Goal: Information Seeking & Learning: Check status

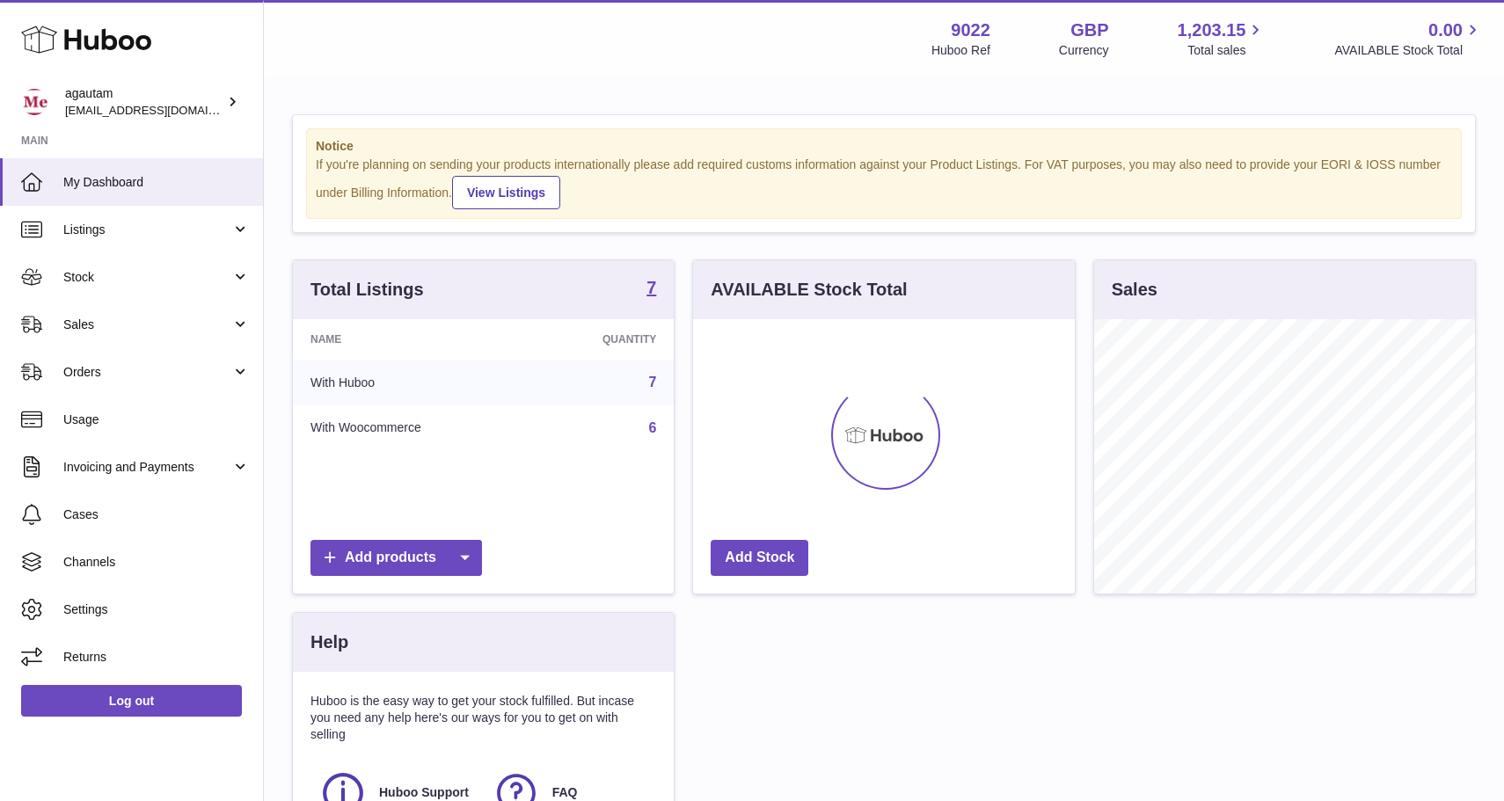
scroll to position [274, 381]
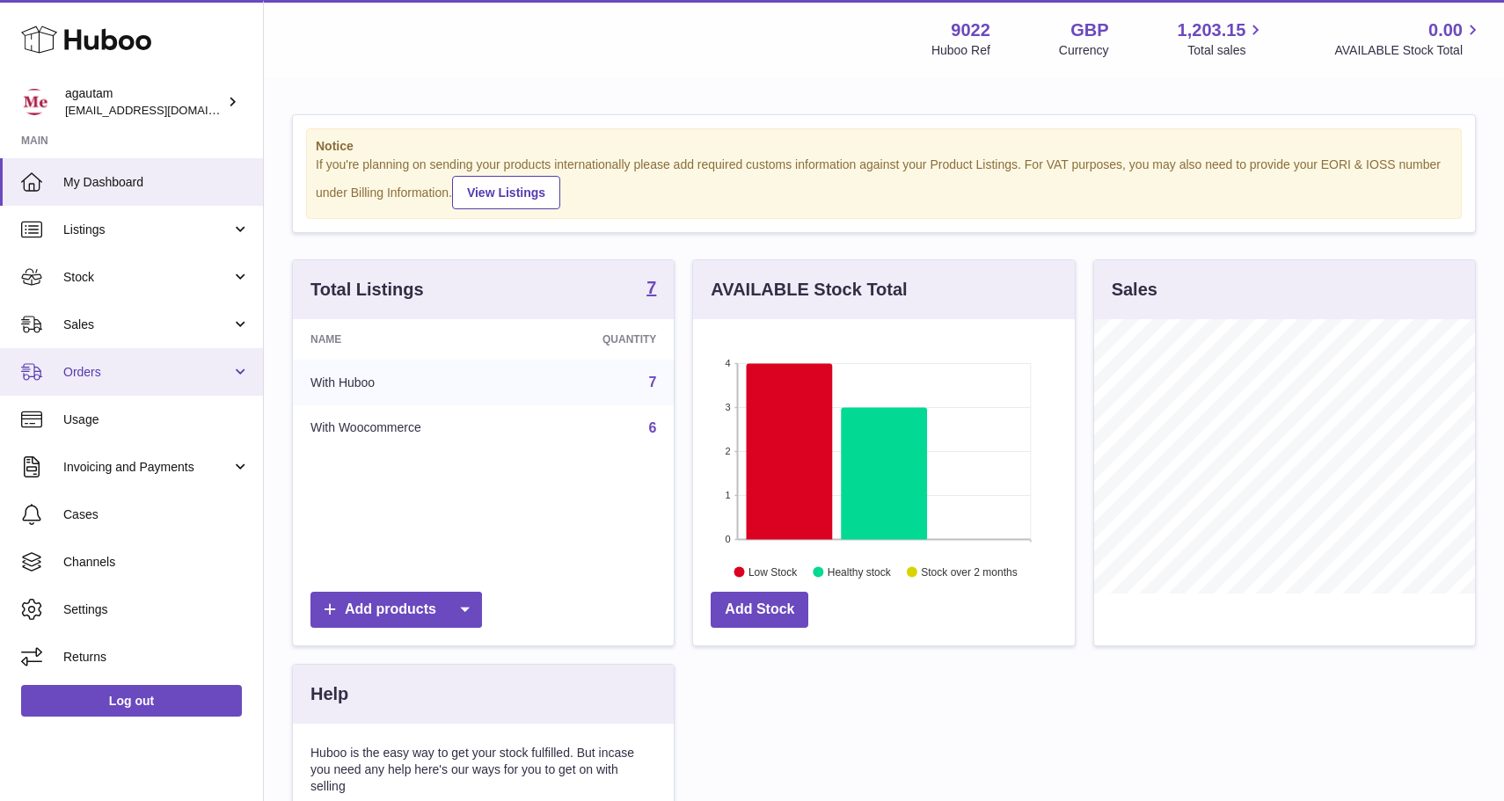
click at [98, 375] on span "Orders" at bounding box center [147, 372] width 168 height 17
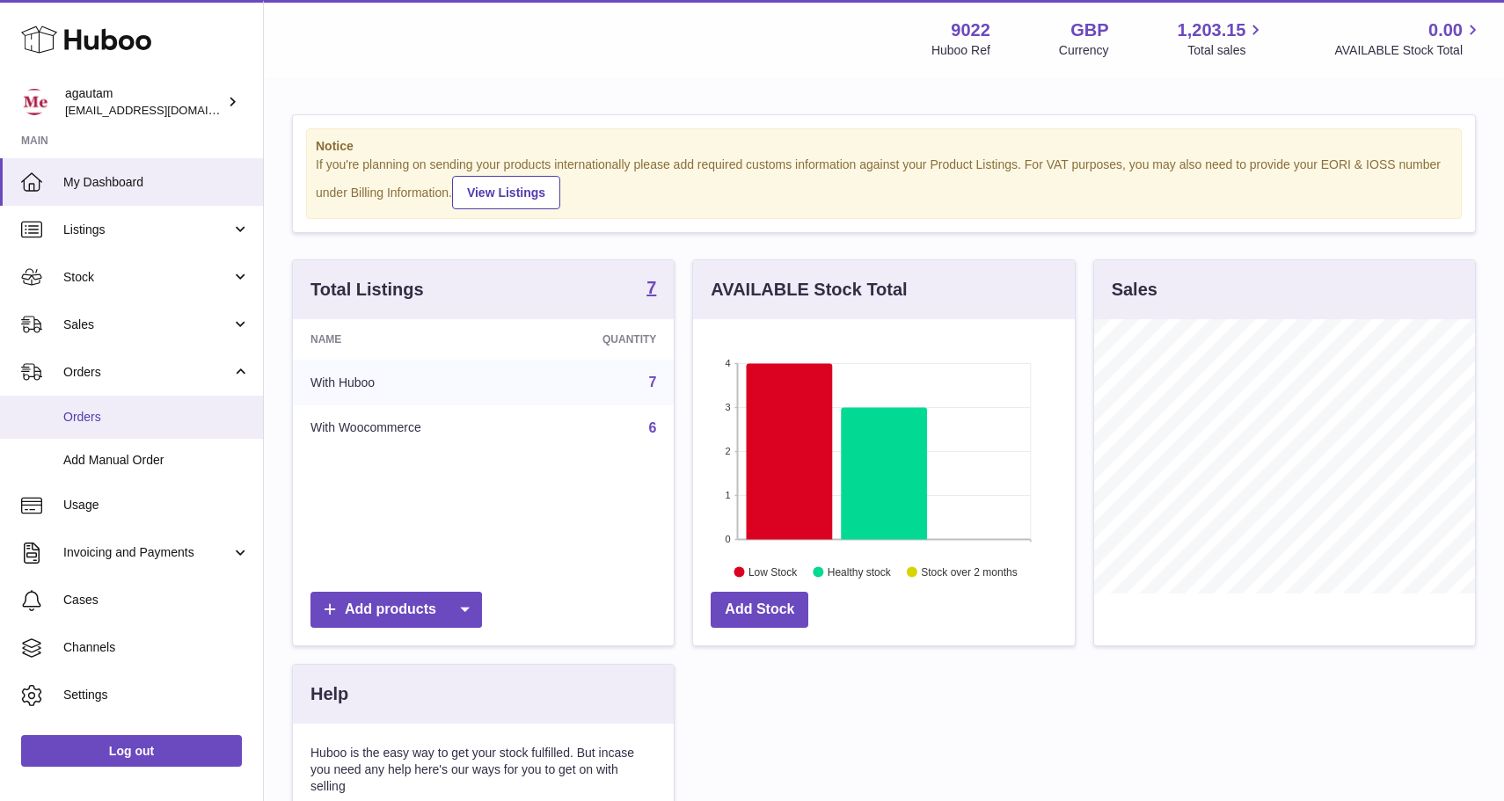
click at [115, 423] on span "Orders" at bounding box center [156, 417] width 186 height 17
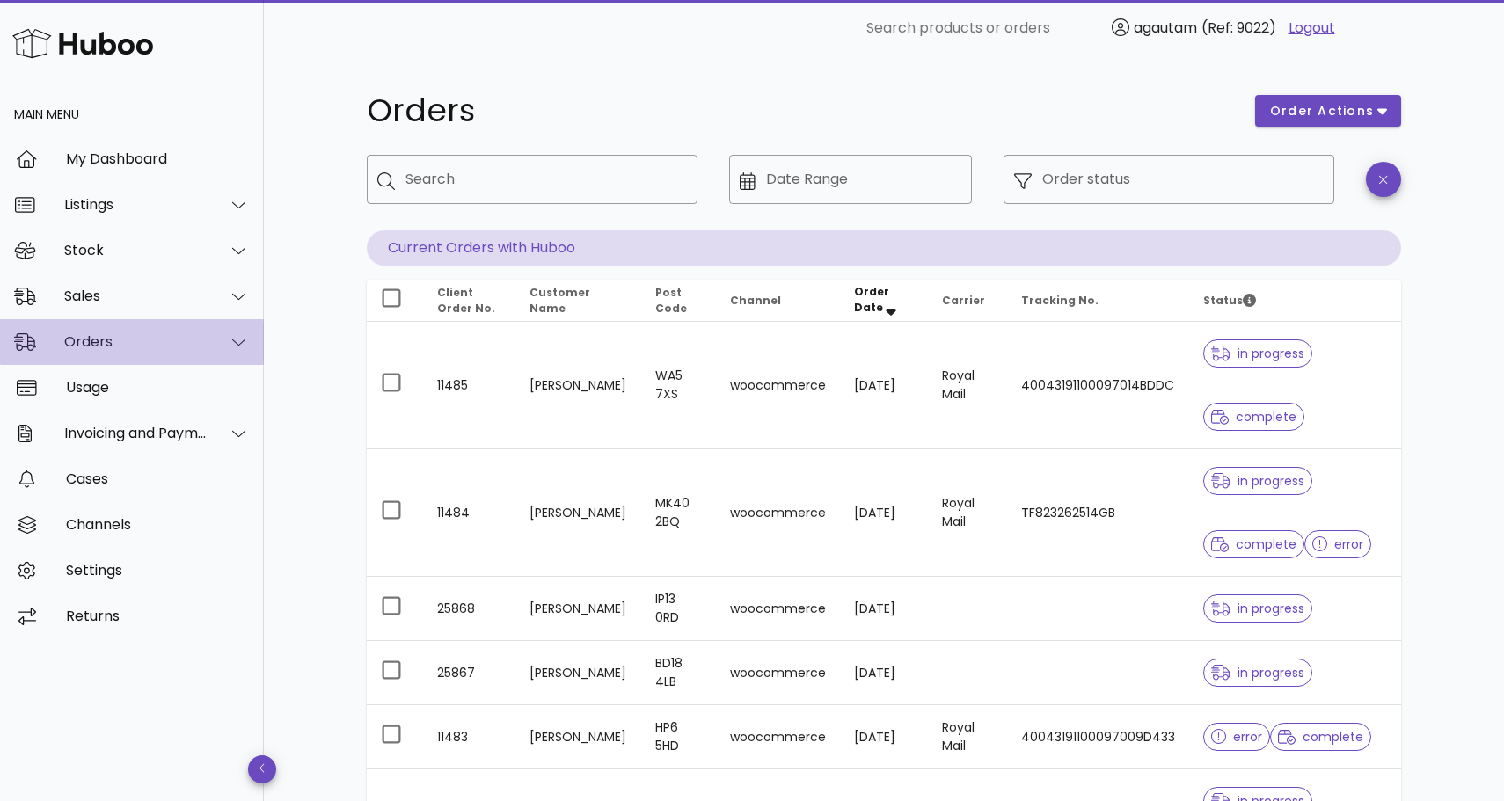
click at [120, 343] on div "Orders" at bounding box center [135, 341] width 143 height 17
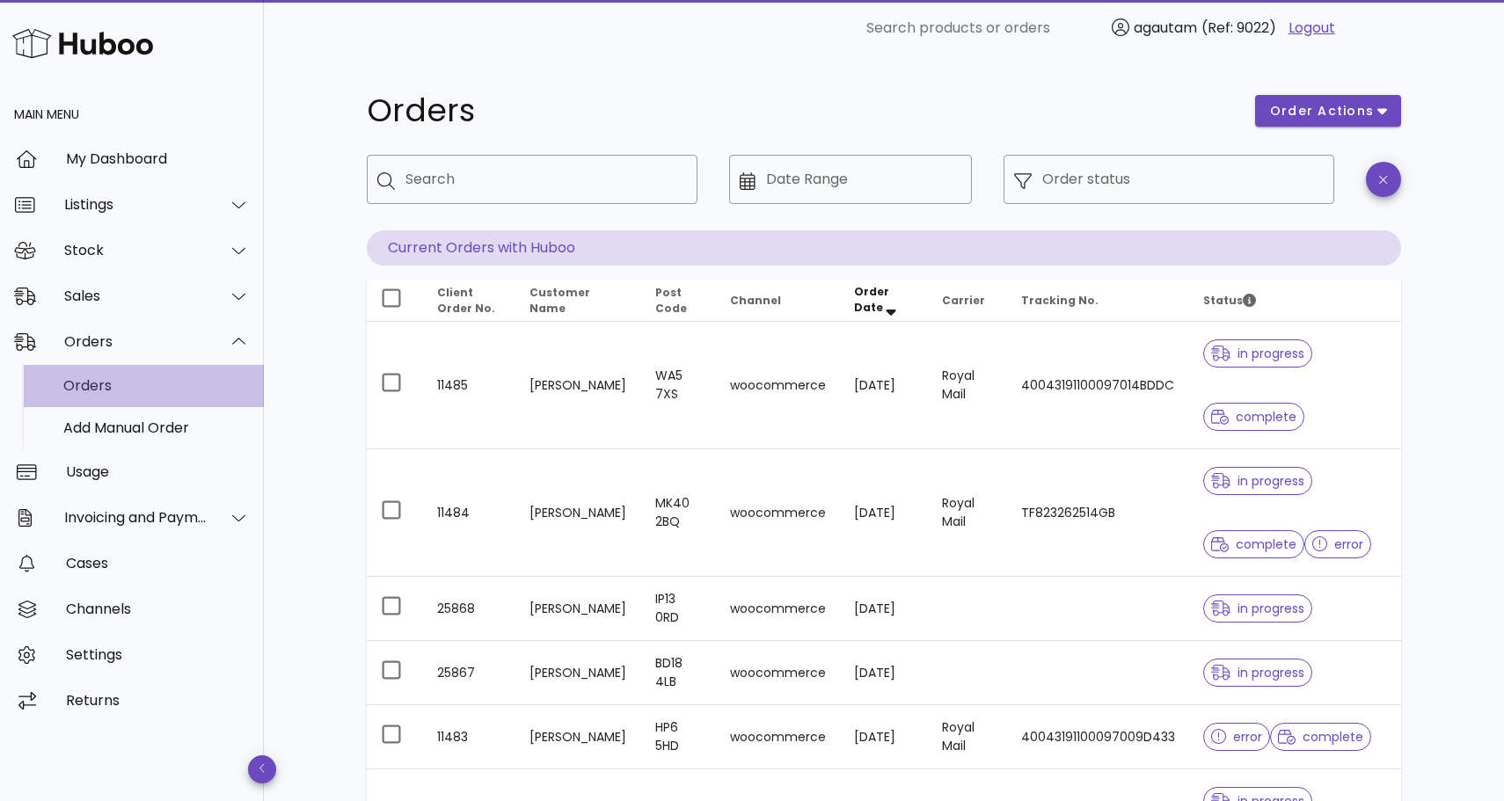
click at [106, 380] on div "Orders" at bounding box center [156, 385] width 186 height 17
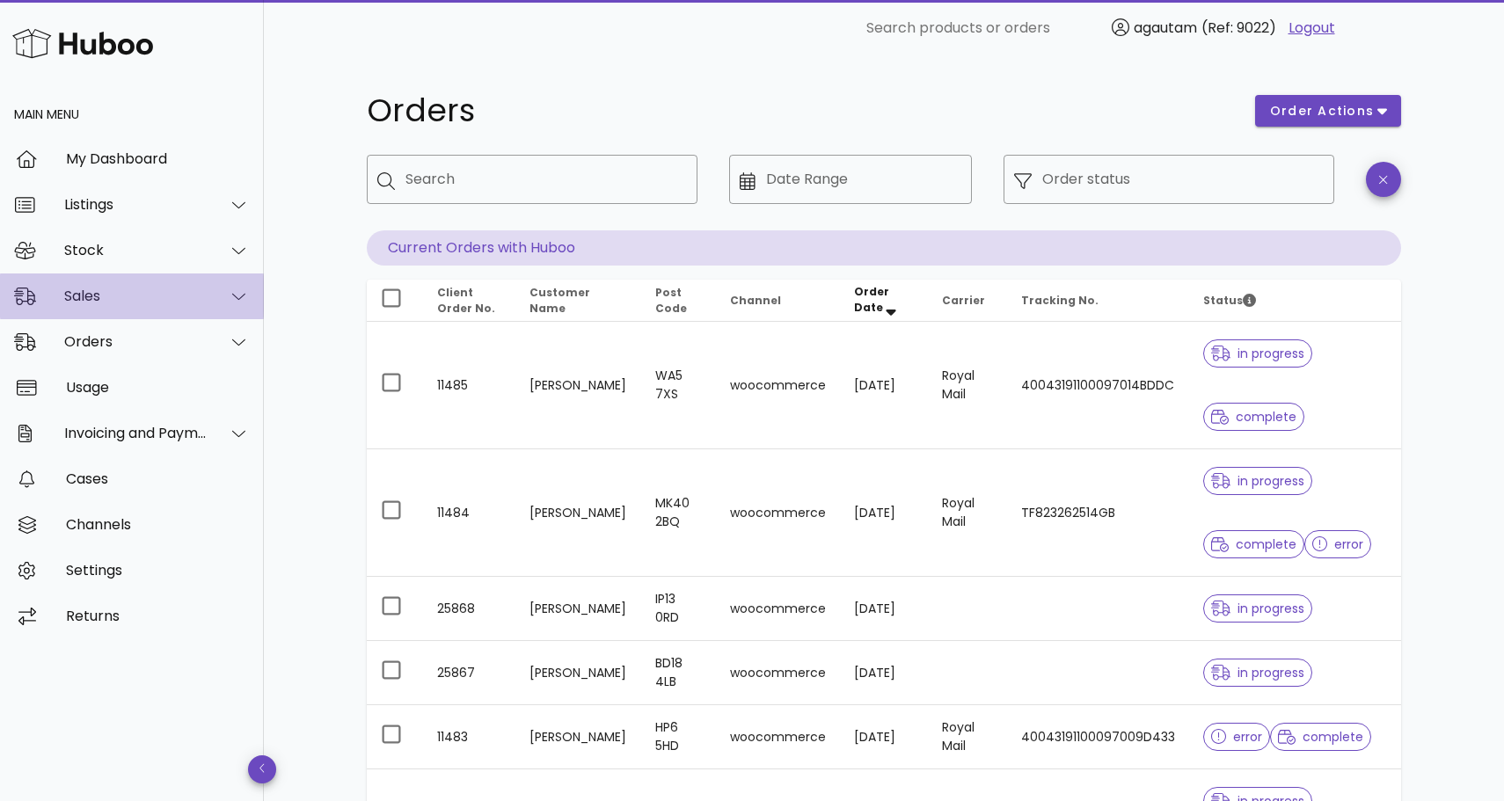
click at [136, 299] on div "Sales" at bounding box center [135, 296] width 143 height 17
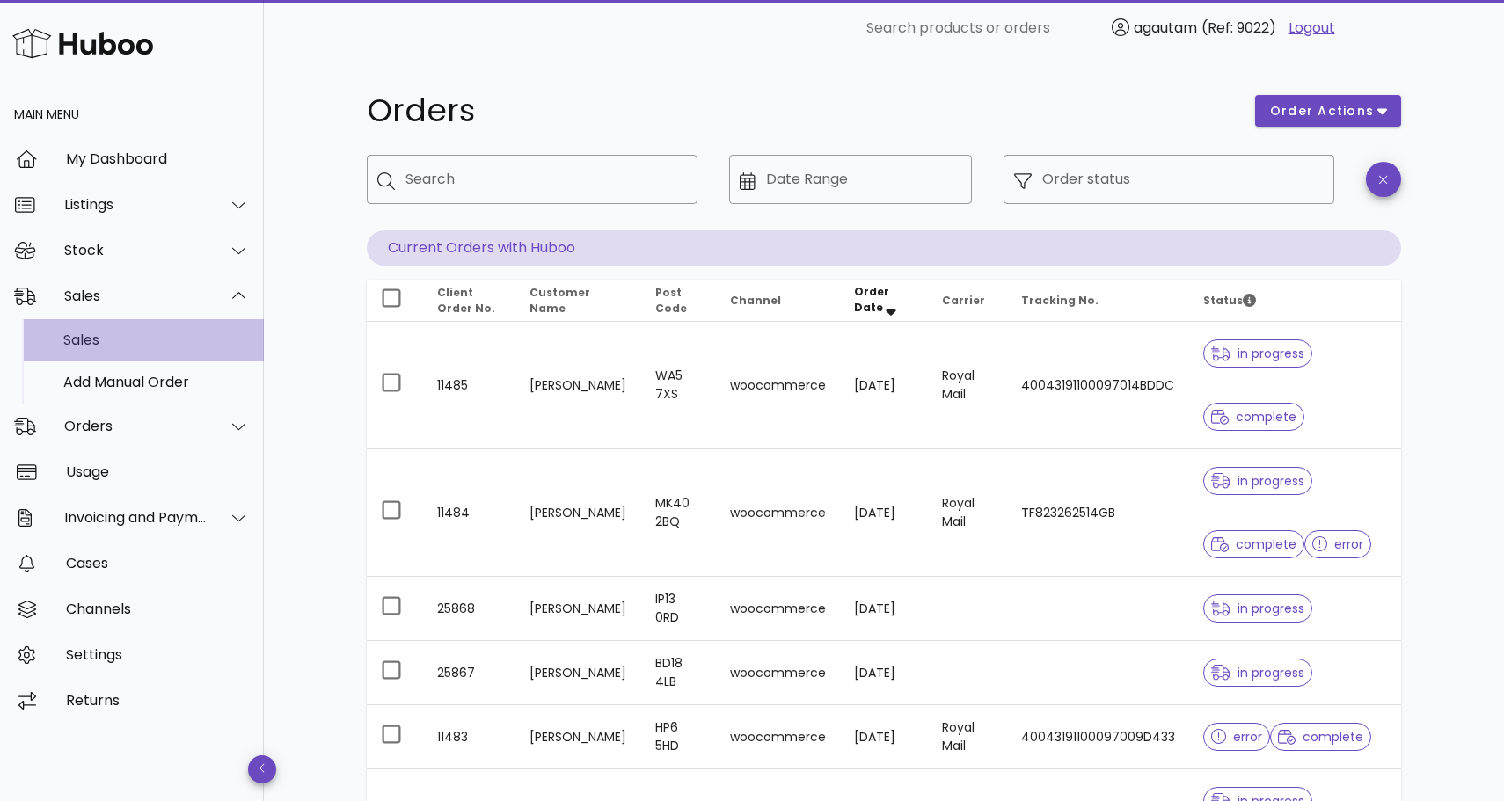
click at [108, 336] on div "Sales" at bounding box center [156, 340] width 186 height 17
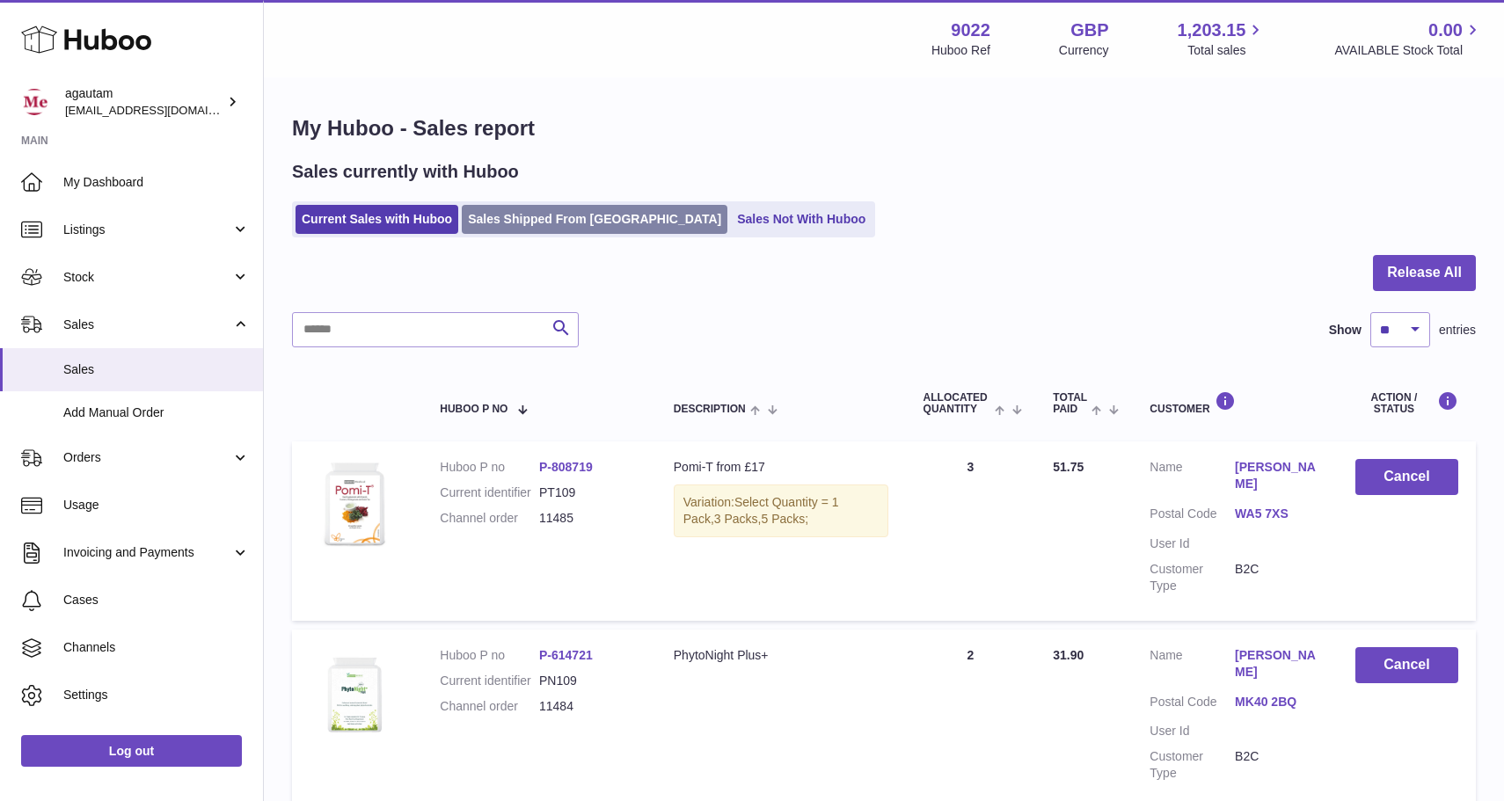
click at [492, 229] on link "Sales Shipped From Huboo" at bounding box center [595, 219] width 266 height 29
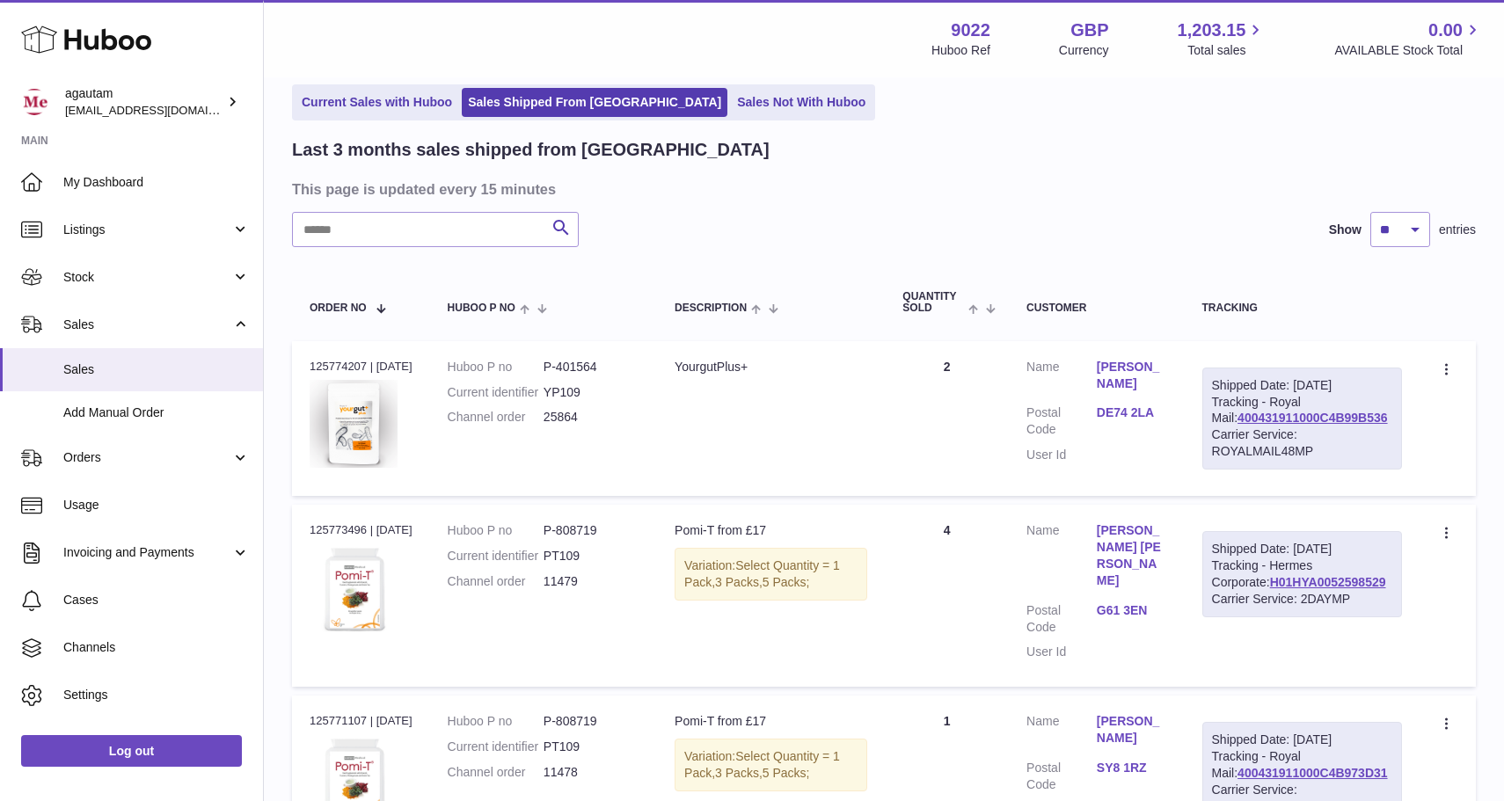
scroll to position [80, 0]
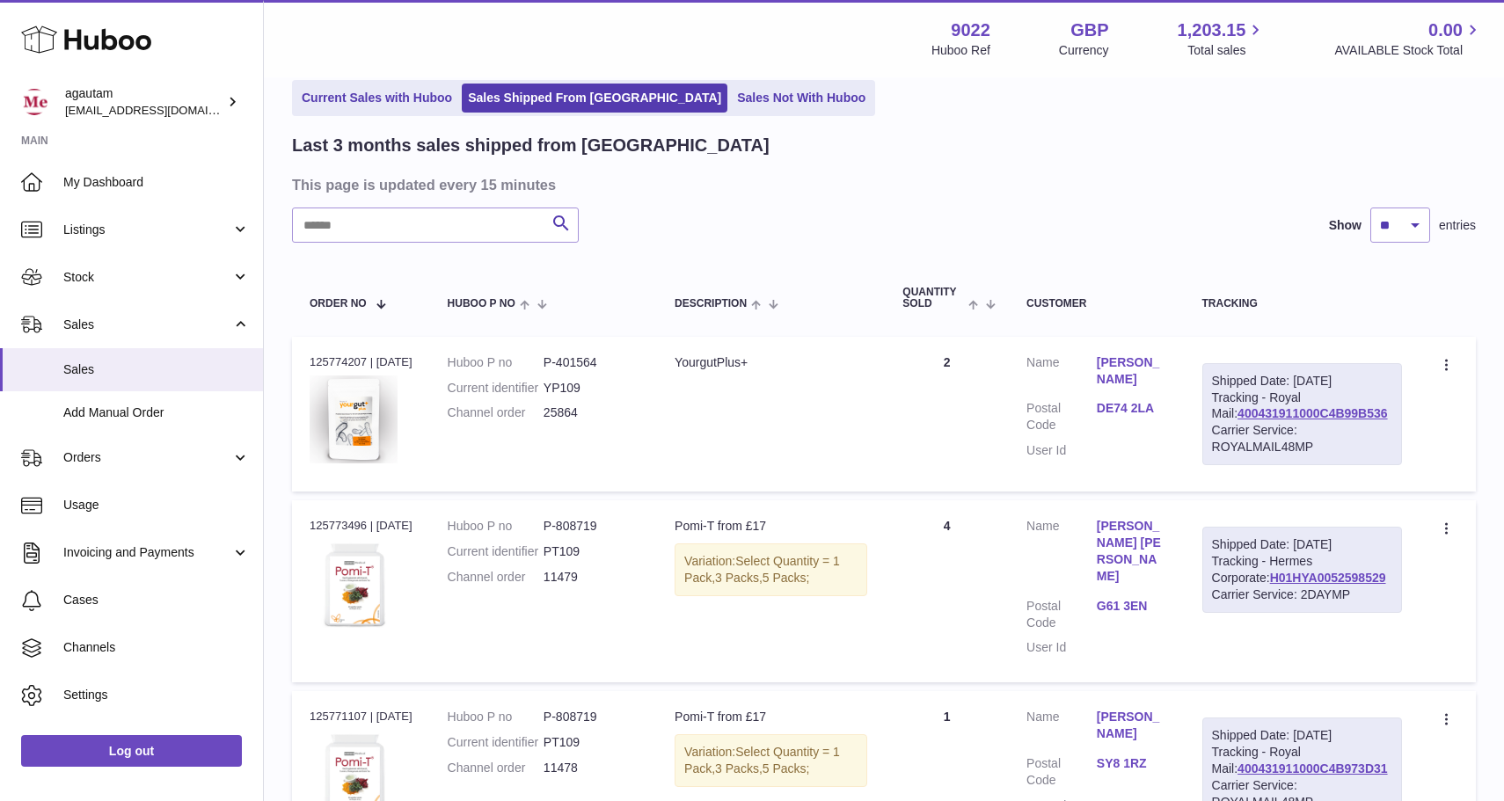
click at [1154, 526] on link "Hau Wah Lee" at bounding box center [1132, 551] width 70 height 67
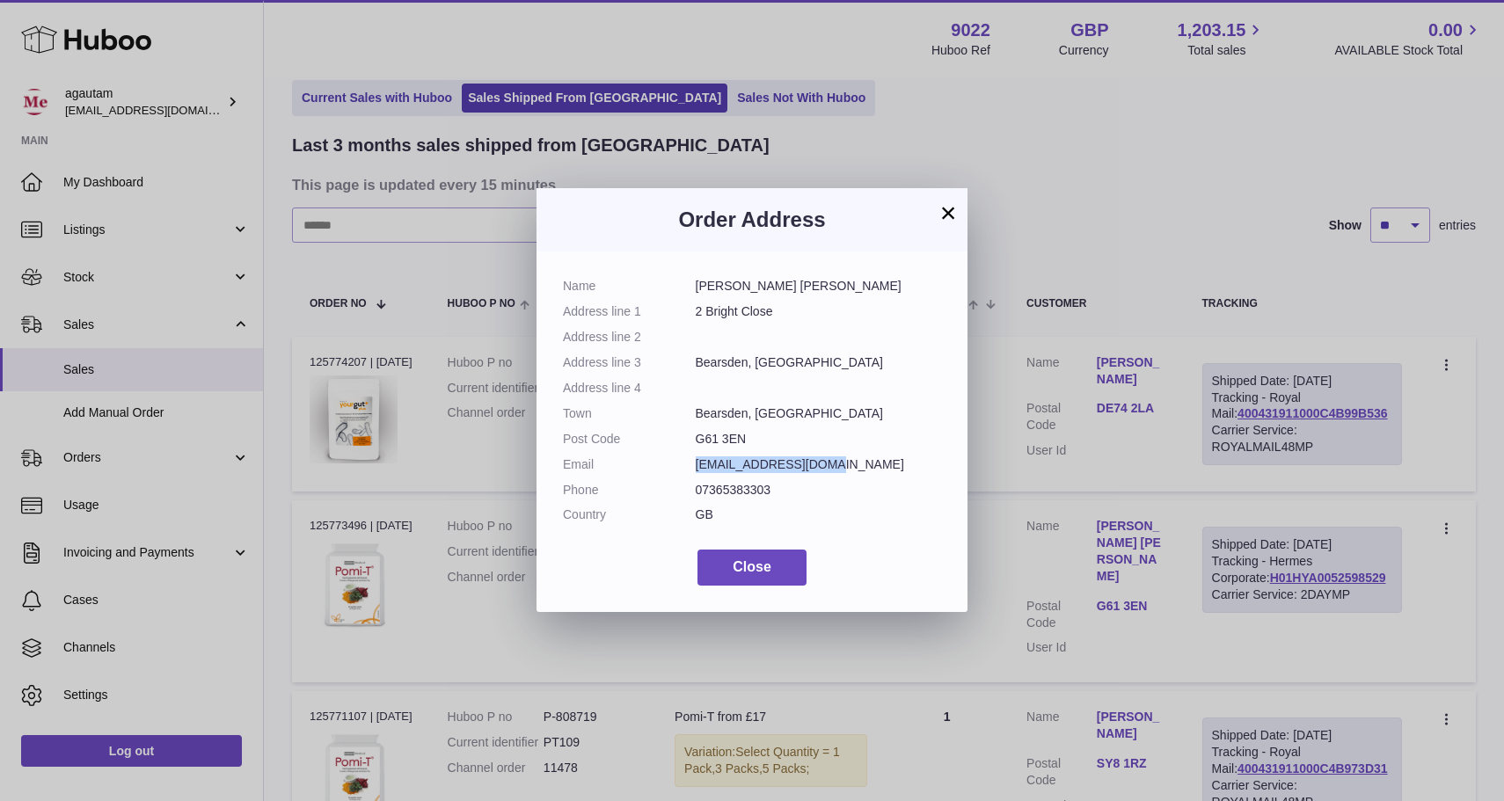
drag, startPoint x: 697, startPoint y: 464, endPoint x: 826, endPoint y: 463, distance: 128.4
click at [826, 463] on dd "hauwahlee@gmail.com" at bounding box center [819, 464] width 246 height 17
copy dd "hauwahlee@gmail.com"
click at [943, 211] on button "×" at bounding box center [947, 212] width 21 height 21
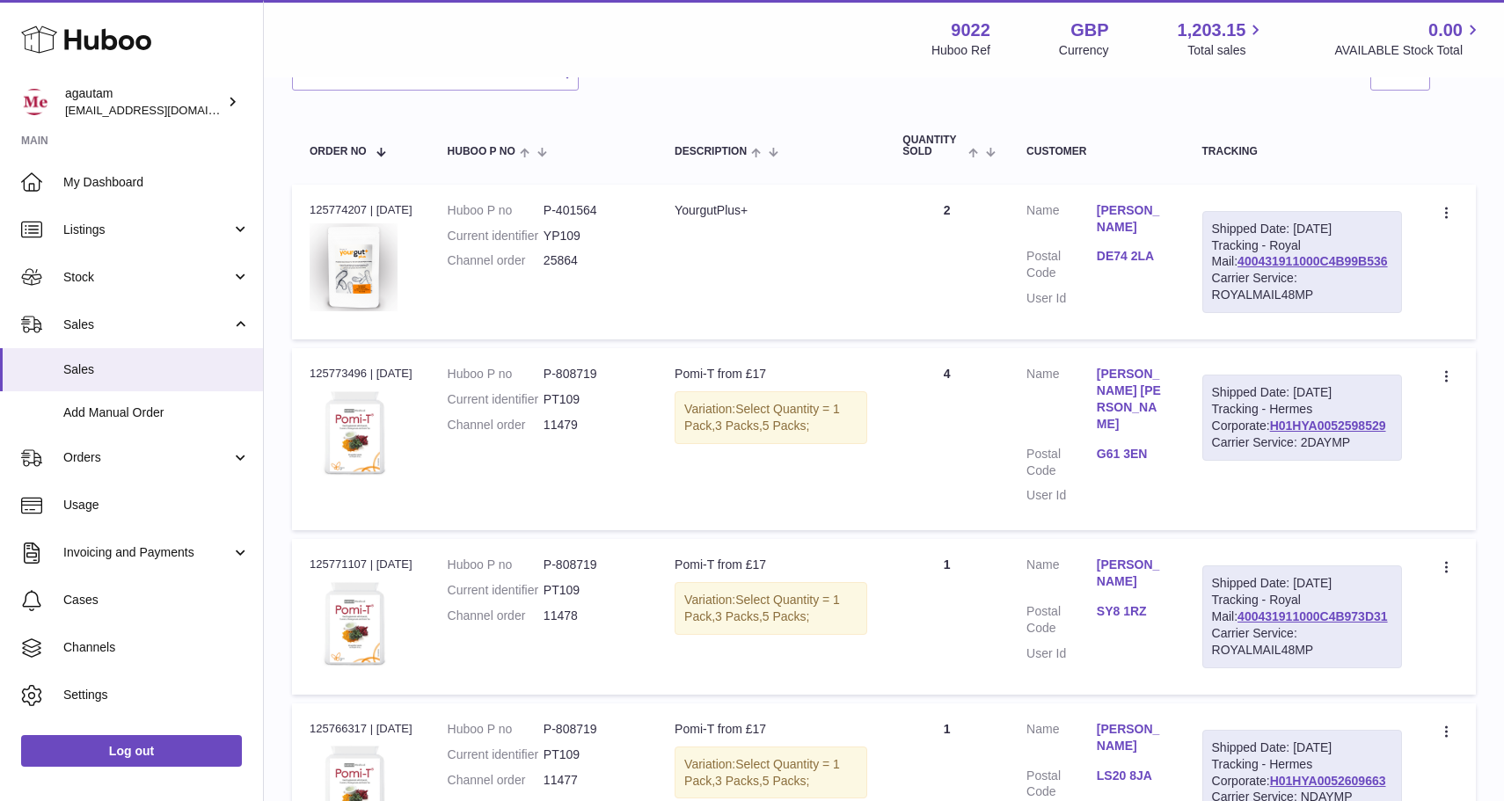
scroll to position [224, 0]
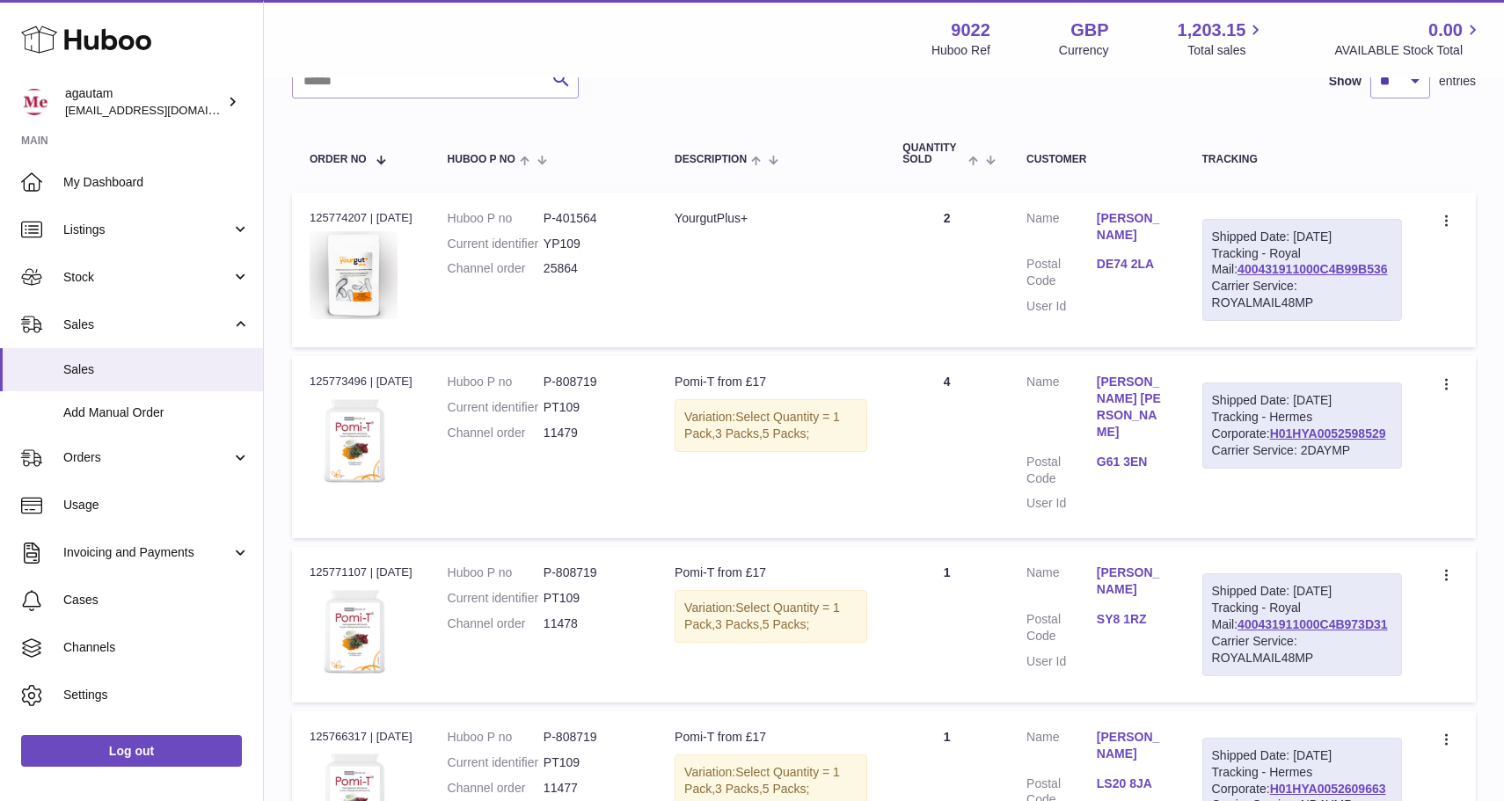
click at [375, 386] on div "Order no 125773496 | 23rd Nov" at bounding box center [361, 382] width 103 height 16
click at [1280, 441] on link "H01HYA0052598529" at bounding box center [1328, 433] width 116 height 14
click at [84, 463] on span "Orders" at bounding box center [147, 457] width 168 height 17
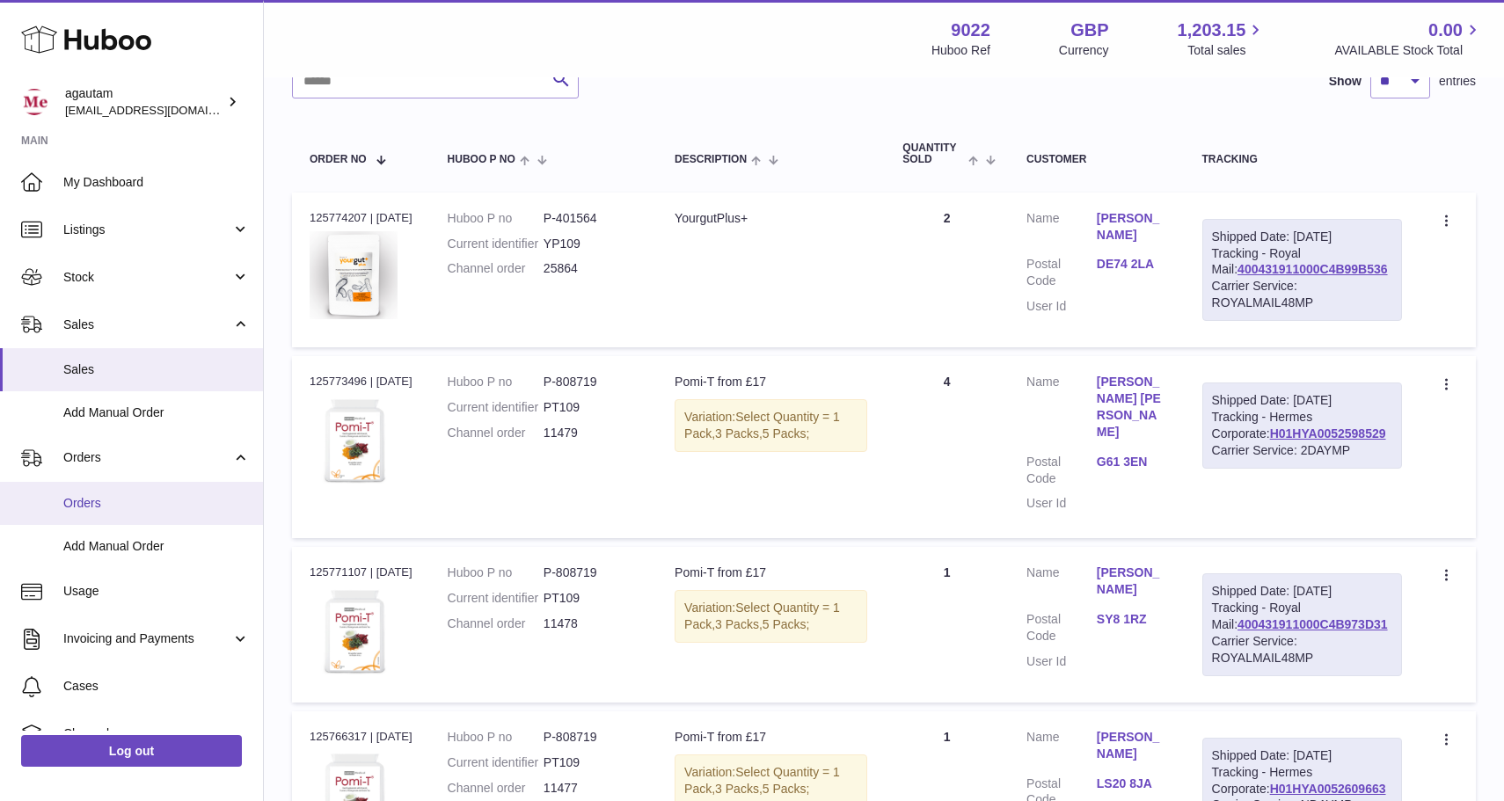
click at [78, 506] on span "Orders" at bounding box center [156, 503] width 186 height 17
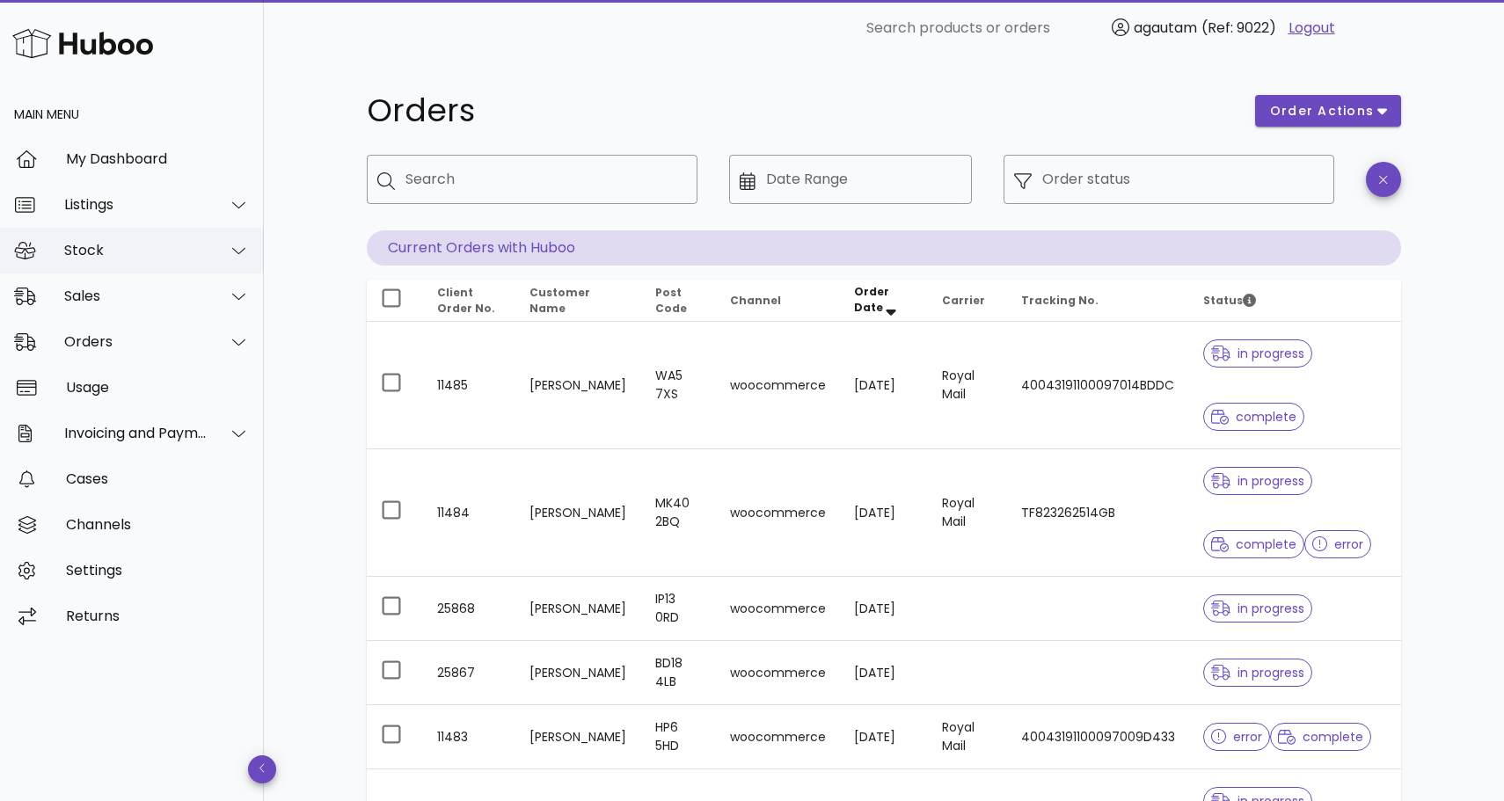
click at [142, 258] on div "Stock" at bounding box center [135, 250] width 143 height 17
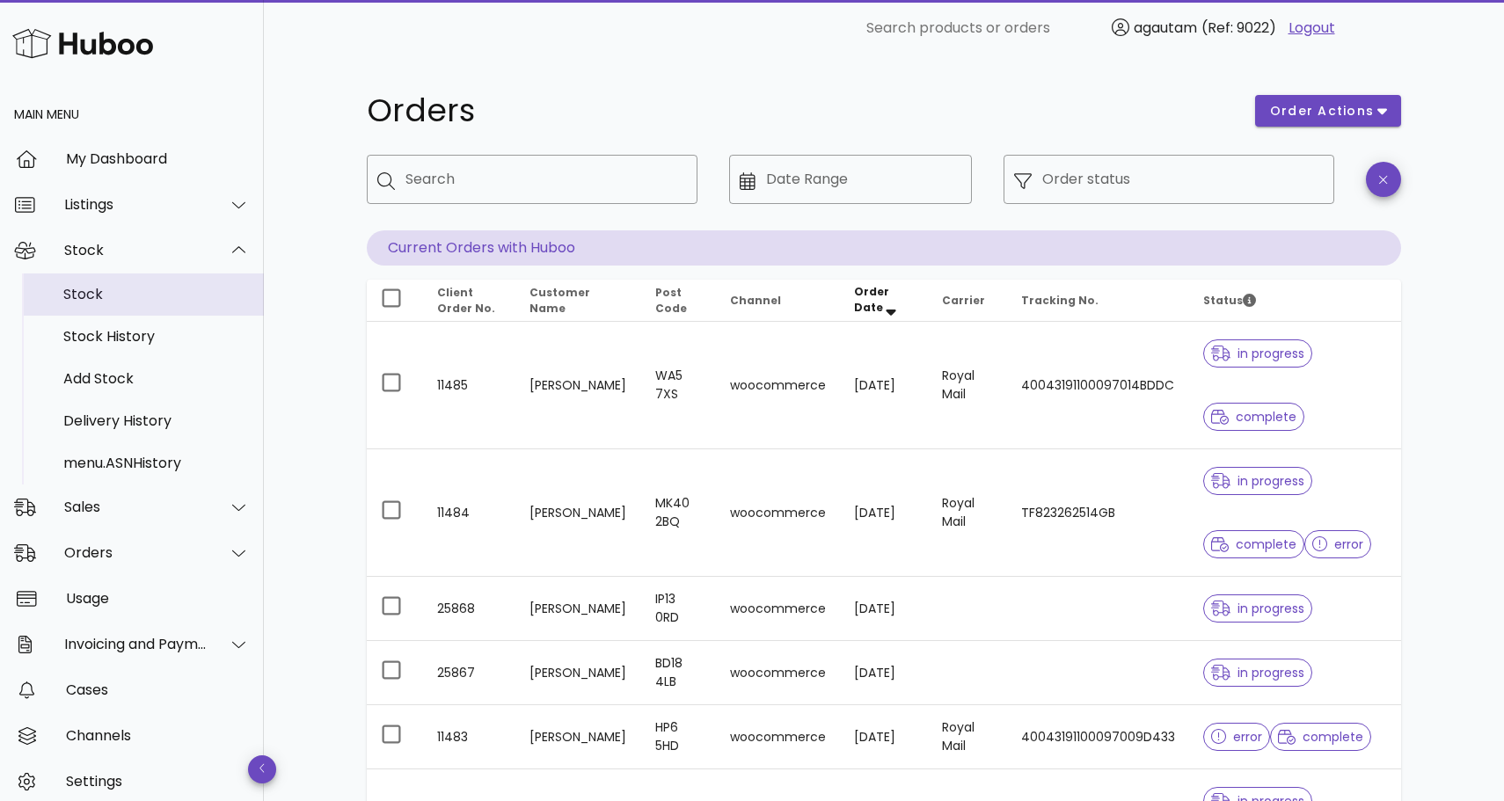
click at [133, 291] on div "Stock" at bounding box center [156, 294] width 186 height 17
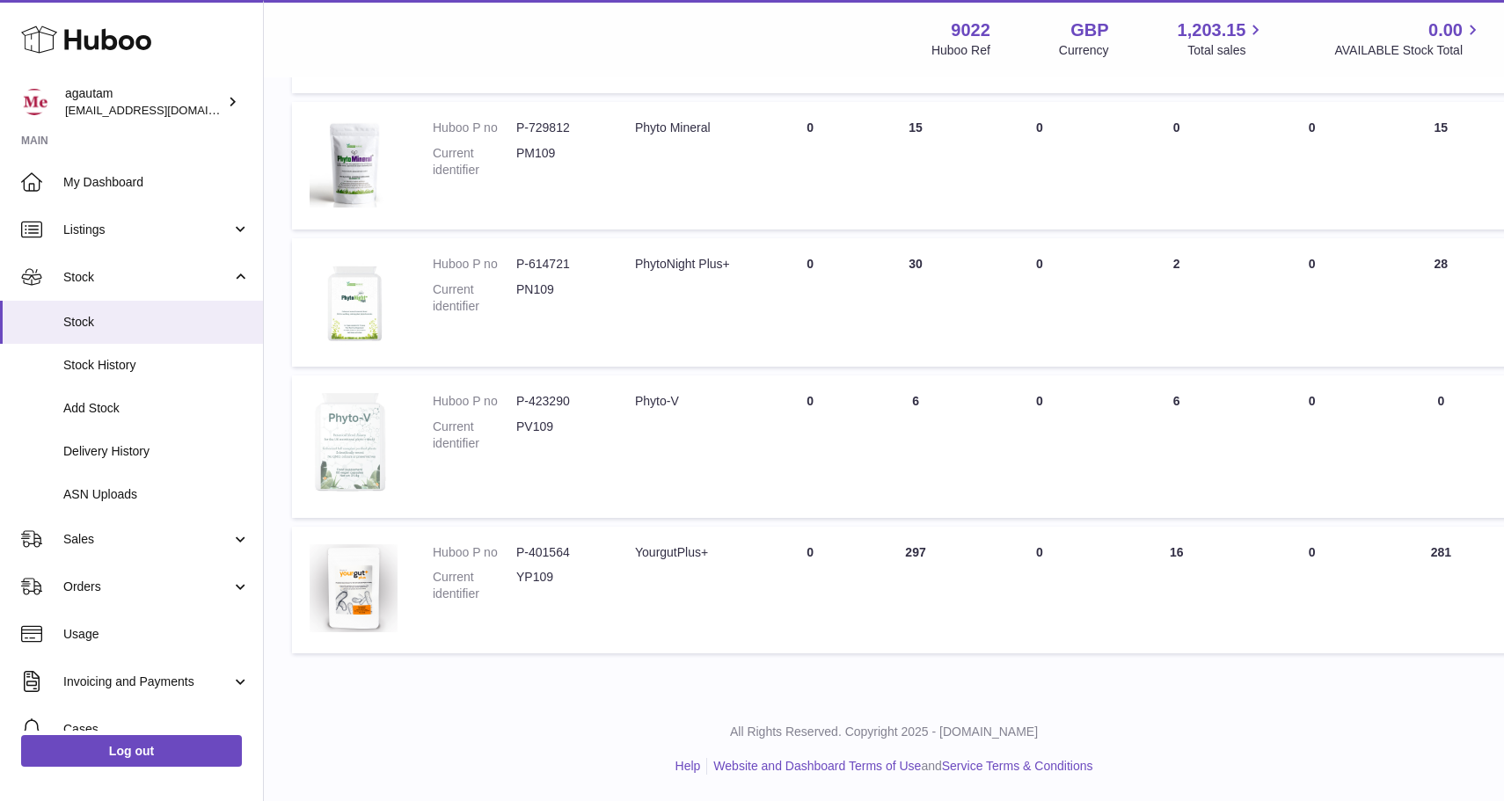
scroll to position [770, 0]
click at [123, 188] on span "My Dashboard" at bounding box center [156, 182] width 186 height 17
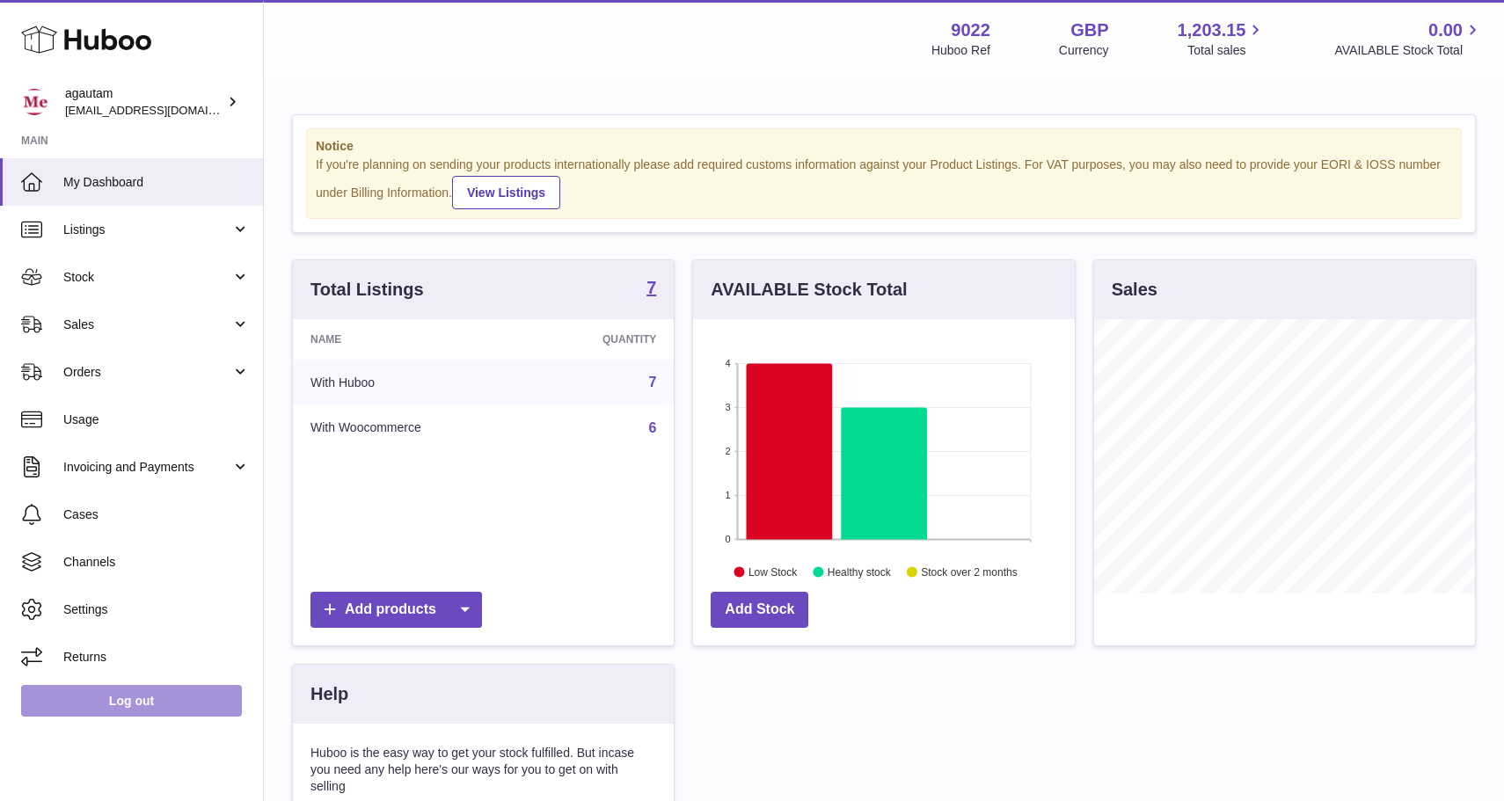
click at [131, 703] on link "Log out" at bounding box center [131, 701] width 221 height 32
